Goal: Obtain resource: Download file/media

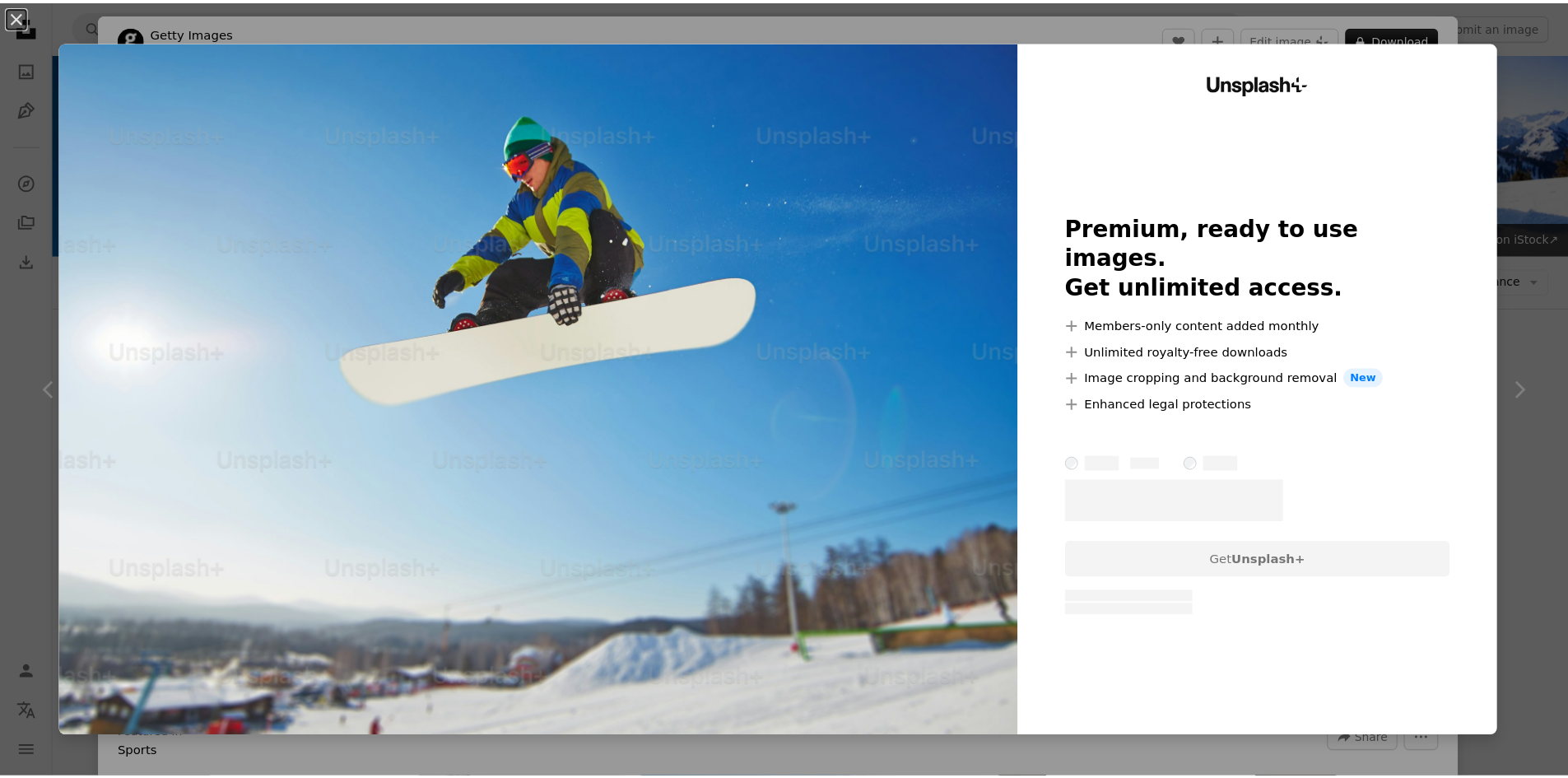
scroll to position [1767, 0]
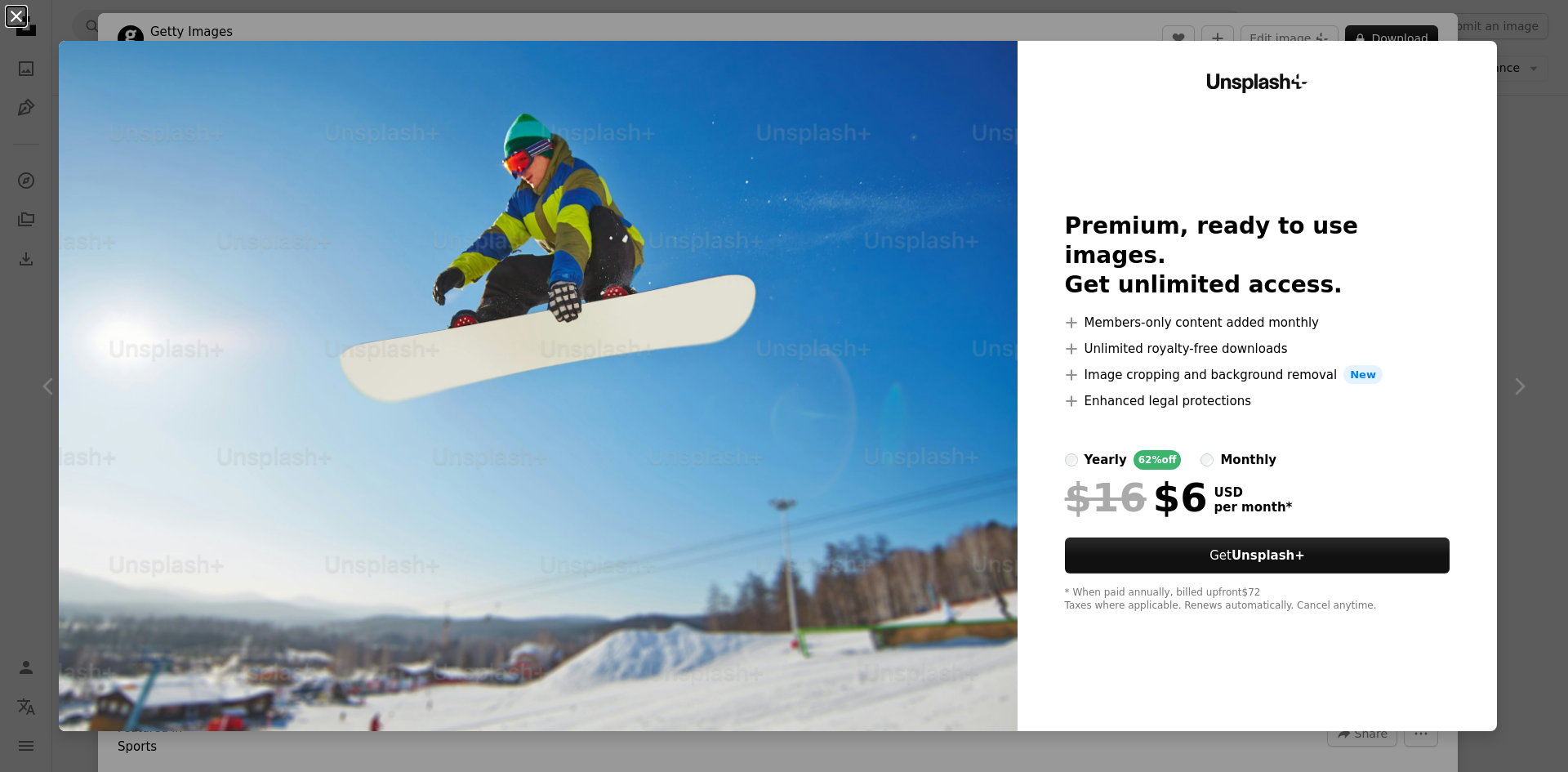
click at [9, 25] on button "An X shape" at bounding box center [17, 17] width 20 height 20
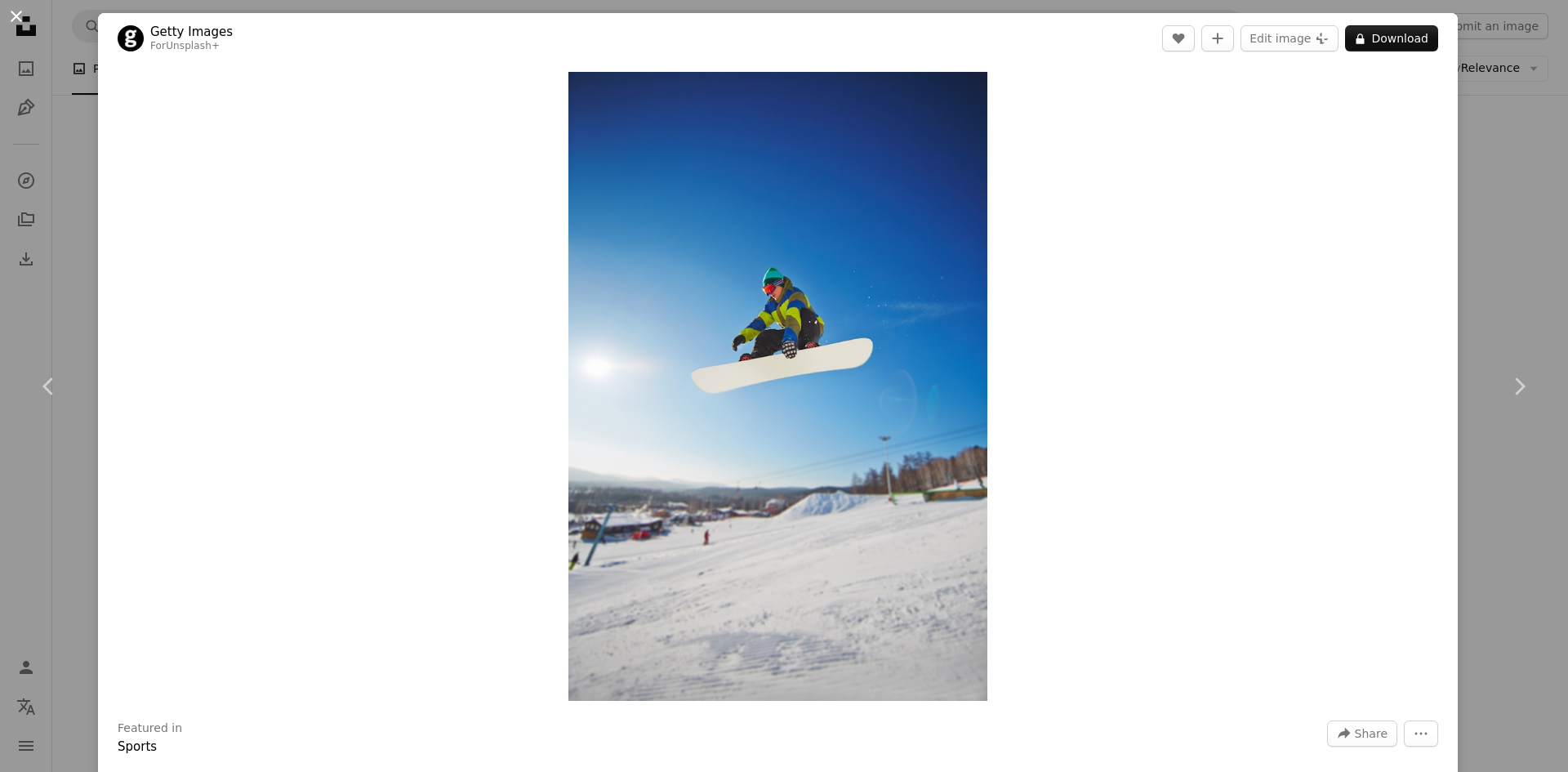
click at [22, 18] on button "An X shape" at bounding box center [17, 17] width 20 height 20
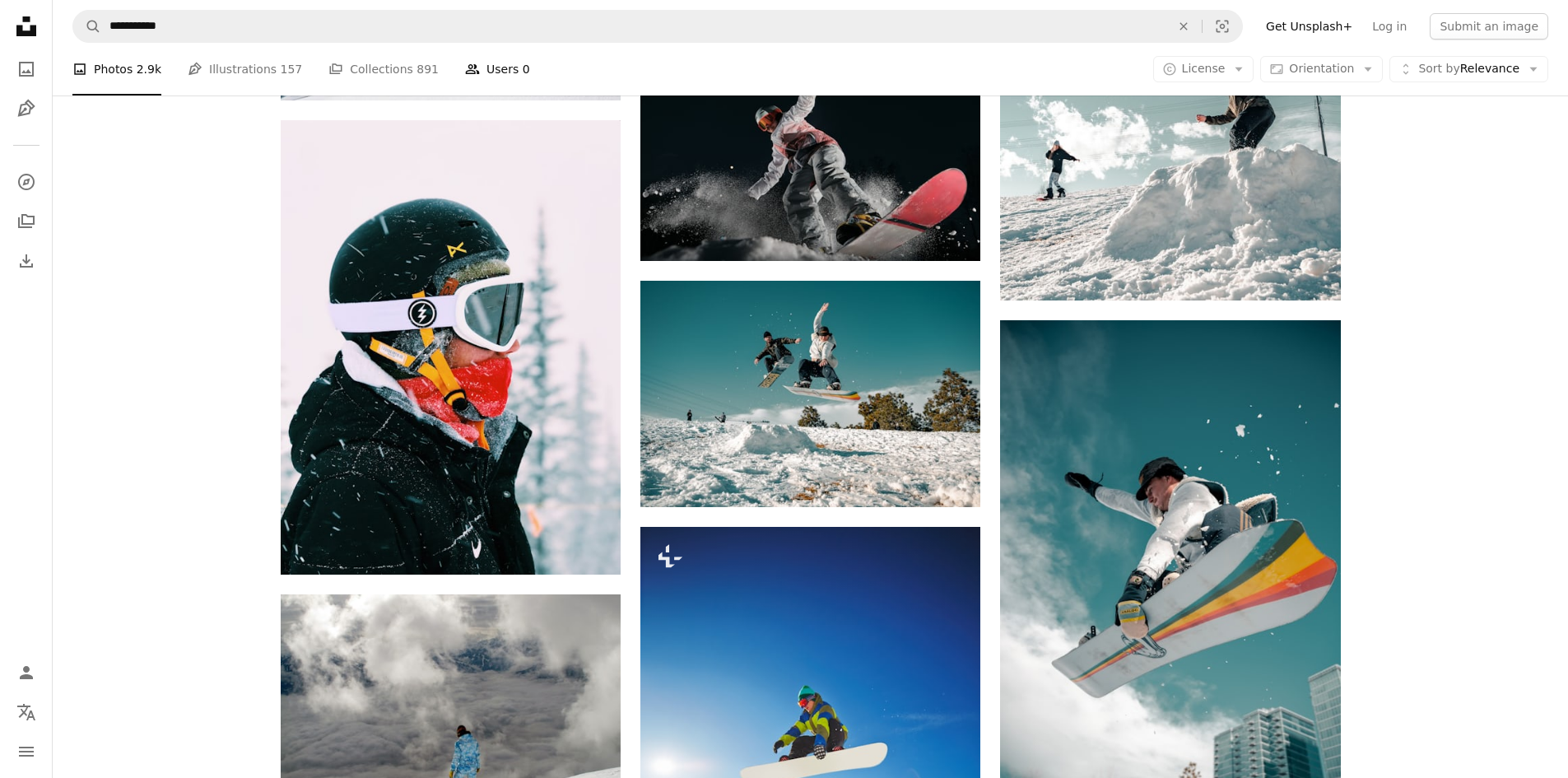
scroll to position [1356, 0]
